Goal: Check status: Check status

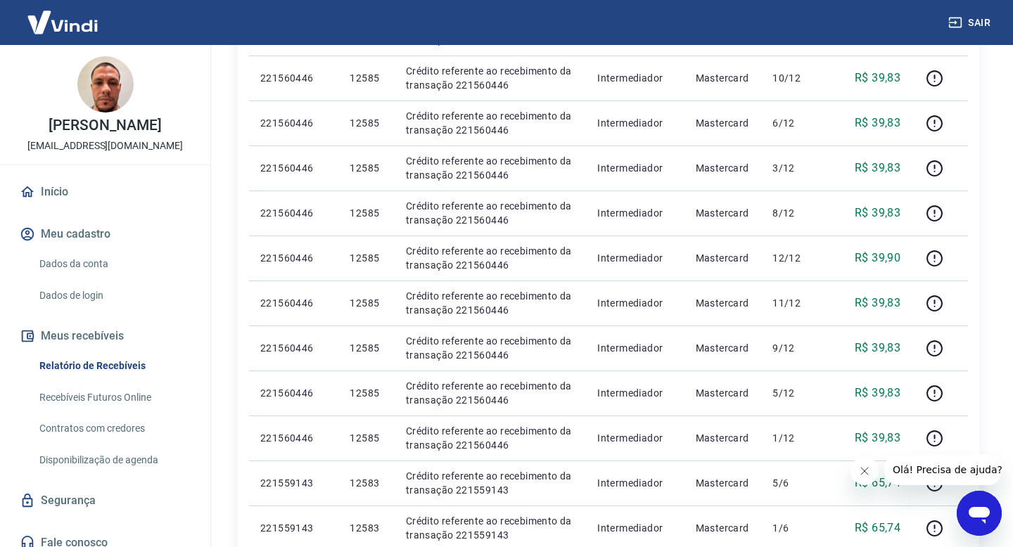
scroll to position [917, 0]
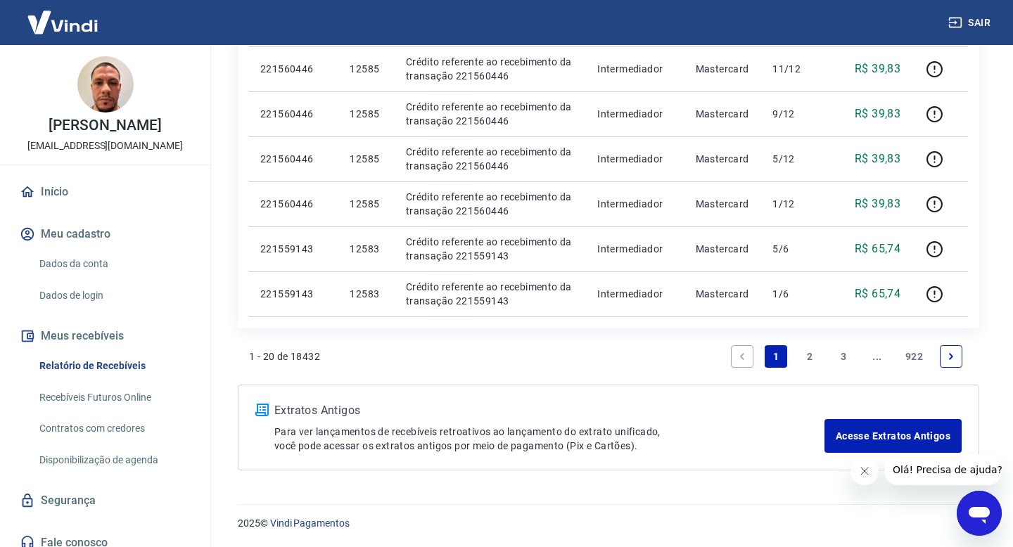
click at [807, 357] on link "2" at bounding box center [810, 356] width 23 height 23
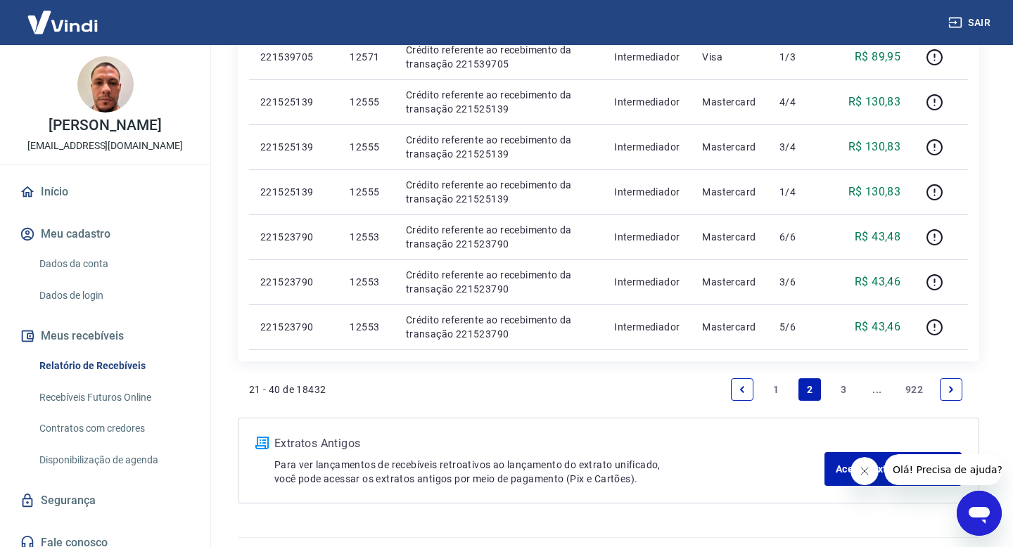
scroll to position [882, 0]
click at [841, 390] on link "3" at bounding box center [843, 391] width 23 height 23
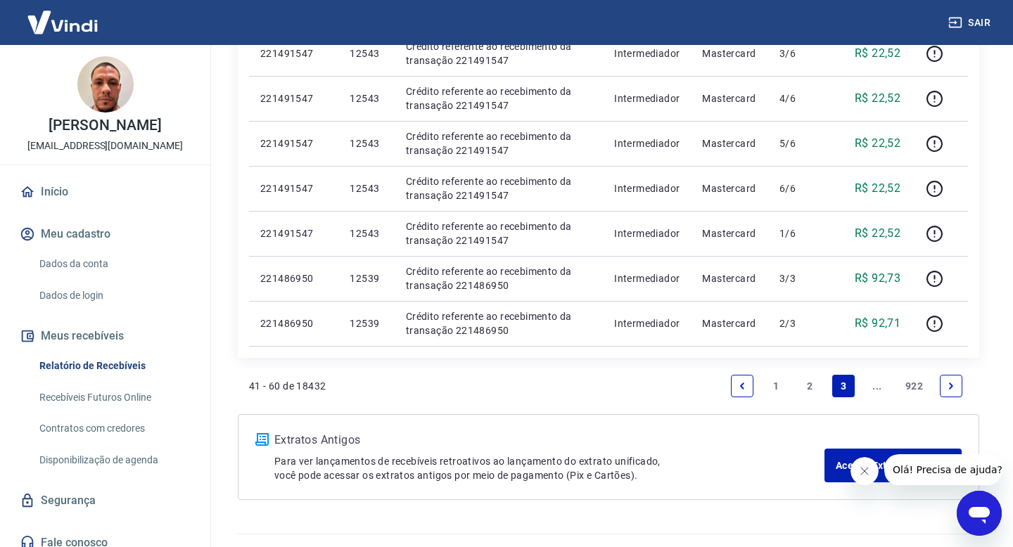
scroll to position [891, 0]
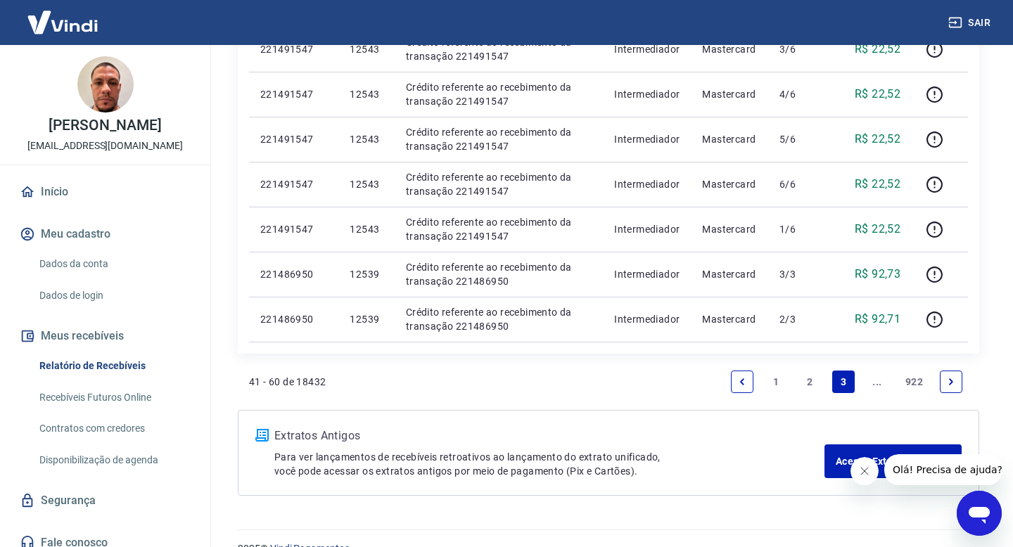
click at [952, 383] on icon "Next page" at bounding box center [951, 382] width 10 height 10
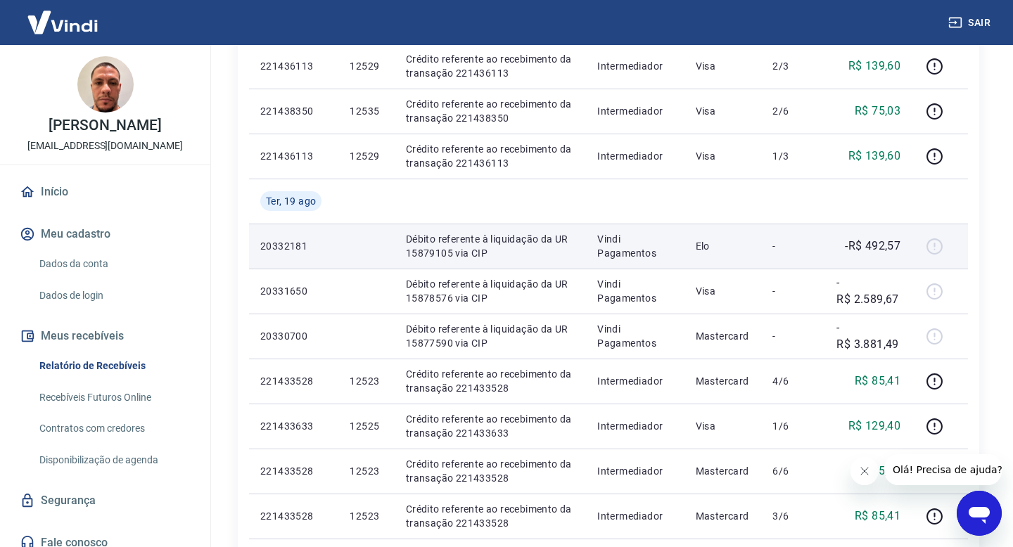
scroll to position [718, 0]
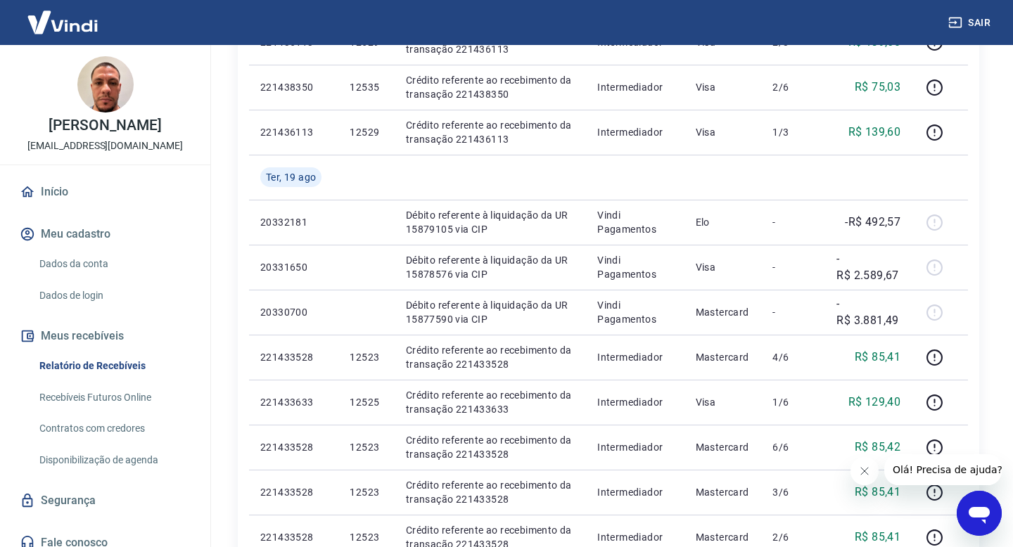
click at [860, 470] on icon "Fechar mensagem da empresa" at bounding box center [864, 471] width 11 height 11
